Goal: Understand process/instructions: Learn how to perform a task or action

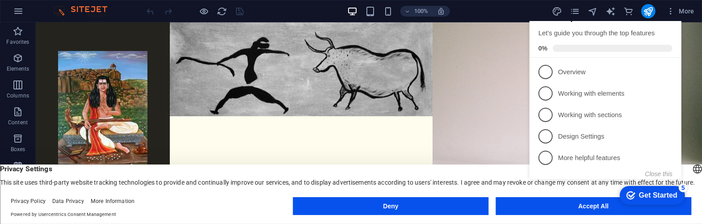
click div "checkmark Get Started 5 First Steps in the Editor Let's guide you through the t…"
click at [640, 191] on div "Get Started" at bounding box center [657, 195] width 38 height 8
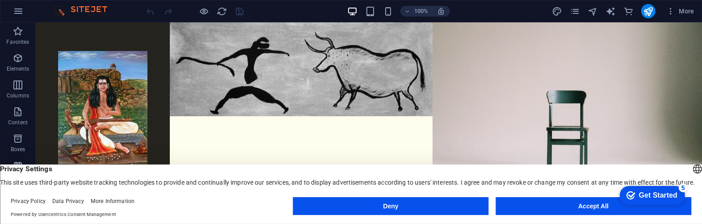
click at [634, 195] on div "checkmark Get Started 5" at bounding box center [651, 194] width 51 height 9
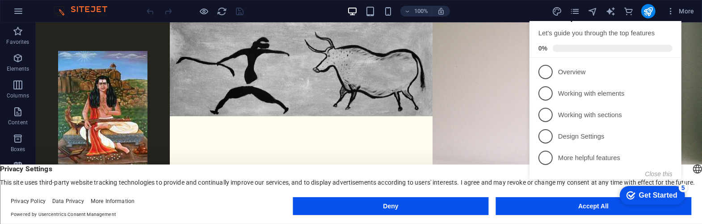
click at [640, 194] on div "Get Started" at bounding box center [657, 195] width 38 height 8
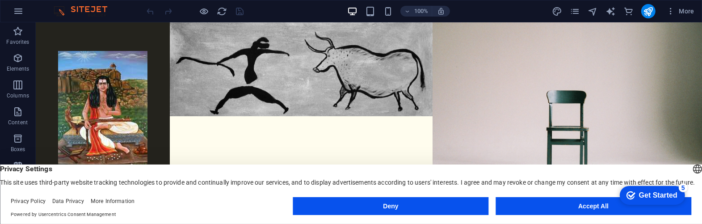
click div "checkmark Get Started 5 First Steps in the Editor Let's guide you through the t…"
click at [632, 196] on icon "checkmark" at bounding box center [630, 194] width 9 height 9
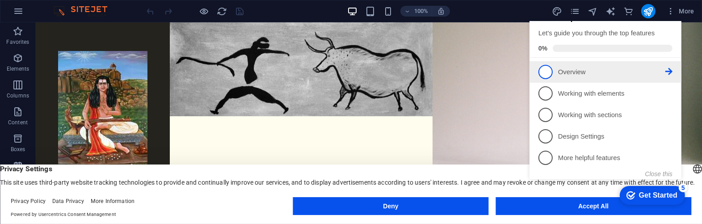
click at [538, 79] on span "1" at bounding box center [545, 72] width 14 height 14
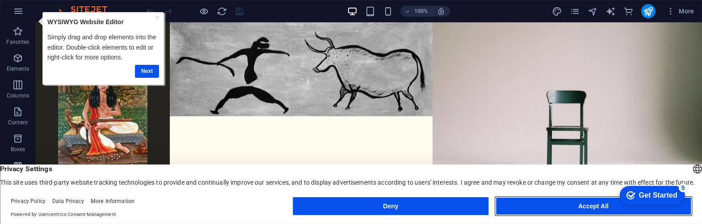
click at [606, 205] on button "Accept All" at bounding box center [593, 206] width 196 height 18
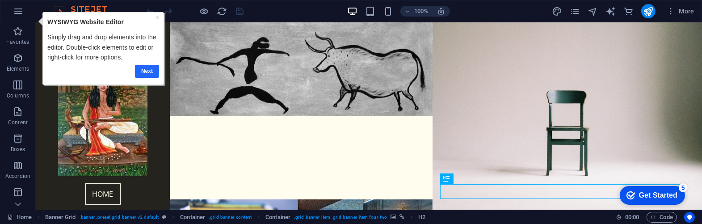
click at [147, 70] on link "Next" at bounding box center [146, 70] width 24 height 13
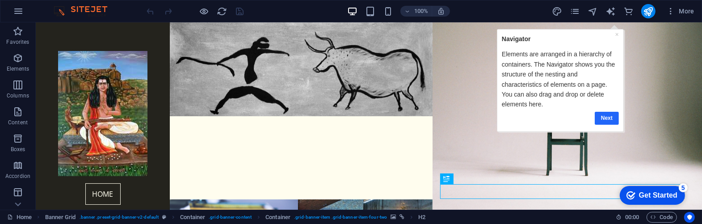
click at [606, 120] on link "Next" at bounding box center [606, 117] width 24 height 13
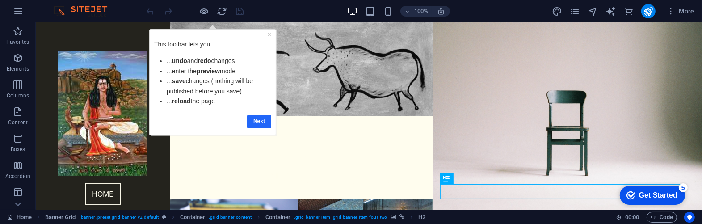
click at [258, 123] on link "Next" at bounding box center [258, 120] width 24 height 13
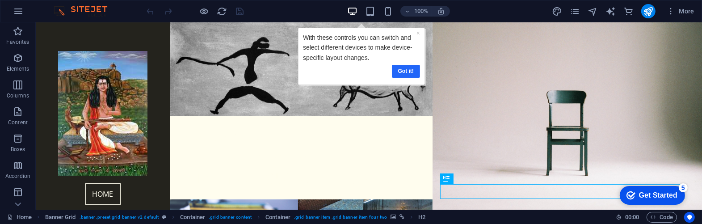
click at [403, 71] on link "Got it!" at bounding box center [406, 70] width 28 height 13
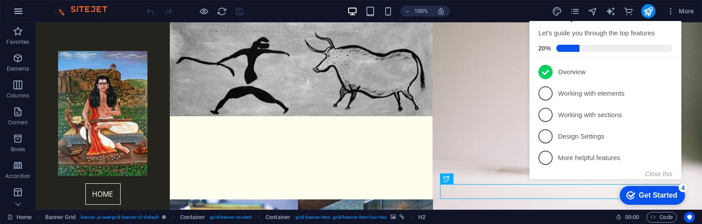
click at [17, 12] on icon "button" at bounding box center [18, 11] width 11 height 11
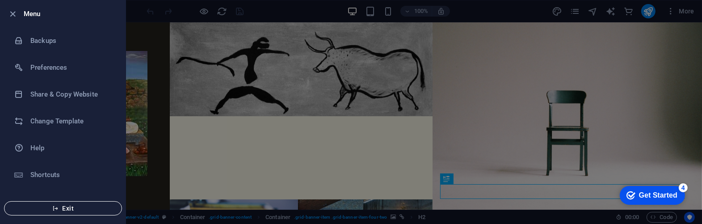
click at [73, 210] on span "Exit" at bounding box center [63, 208] width 103 height 7
